Goal: Transaction & Acquisition: Obtain resource

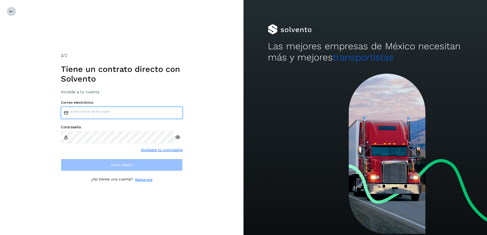
type input "**********"
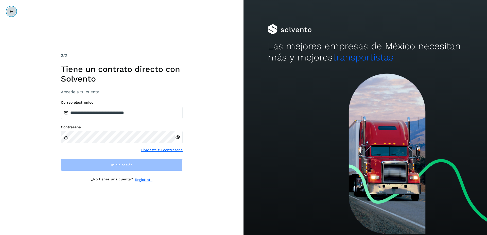
click at [7, 11] on button at bounding box center [12, 12] width 10 height 10
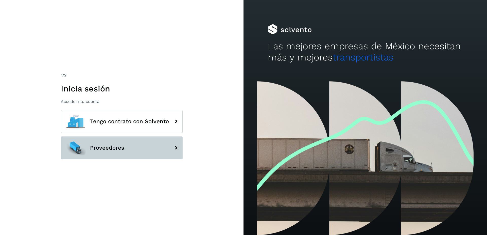
click at [135, 147] on button "Proveedores" at bounding box center [122, 147] width 122 height 23
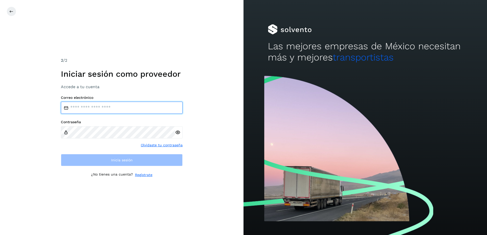
type input "**********"
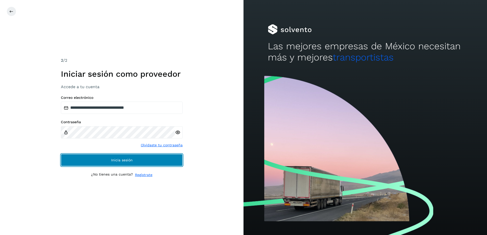
click at [138, 161] on button "Inicia sesión" at bounding box center [122, 160] width 122 height 12
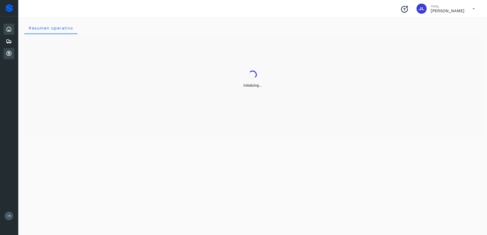
click at [10, 55] on icon at bounding box center [9, 53] width 6 height 6
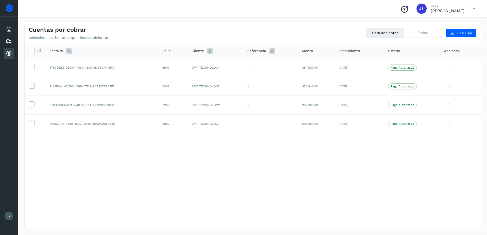
drag, startPoint x: 30, startPoint y: 67, endPoint x: 24, endPoint y: 73, distance: 8.3
click at [30, 67] on icon at bounding box center [31, 66] width 5 height 5
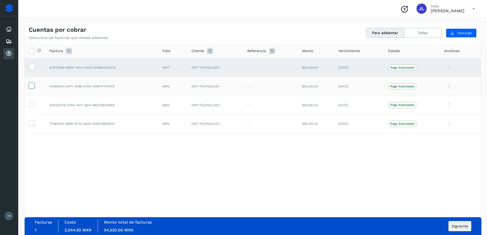
click at [32, 85] on icon at bounding box center [31, 84] width 5 height 5
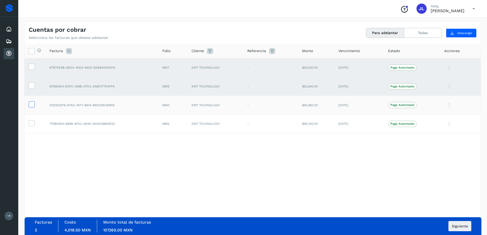
click at [30, 105] on icon at bounding box center [31, 103] width 5 height 5
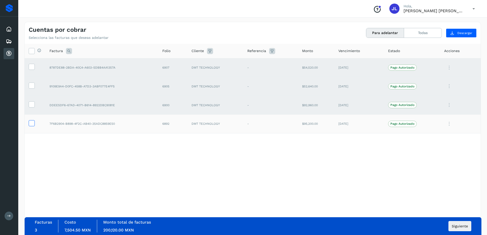
click at [30, 124] on icon at bounding box center [31, 122] width 5 height 5
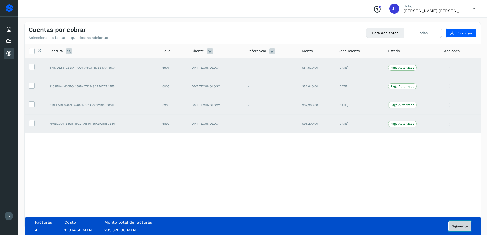
click at [453, 224] on span "Siguiente" at bounding box center [460, 226] width 16 height 4
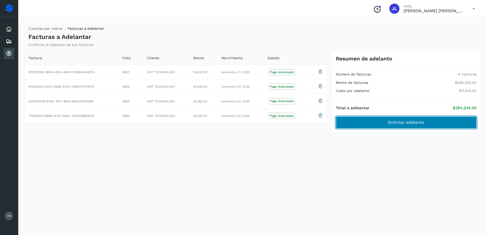
click at [403, 126] on button "Solicitar adelanto" at bounding box center [406, 122] width 141 height 12
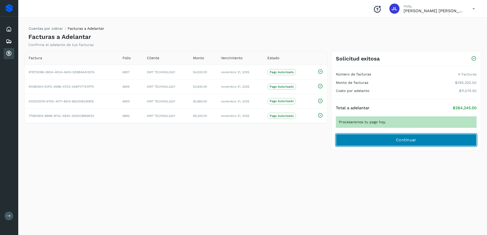
click at [377, 137] on button "Continuar" at bounding box center [406, 140] width 141 height 12
